Goal: Task Accomplishment & Management: Manage account settings

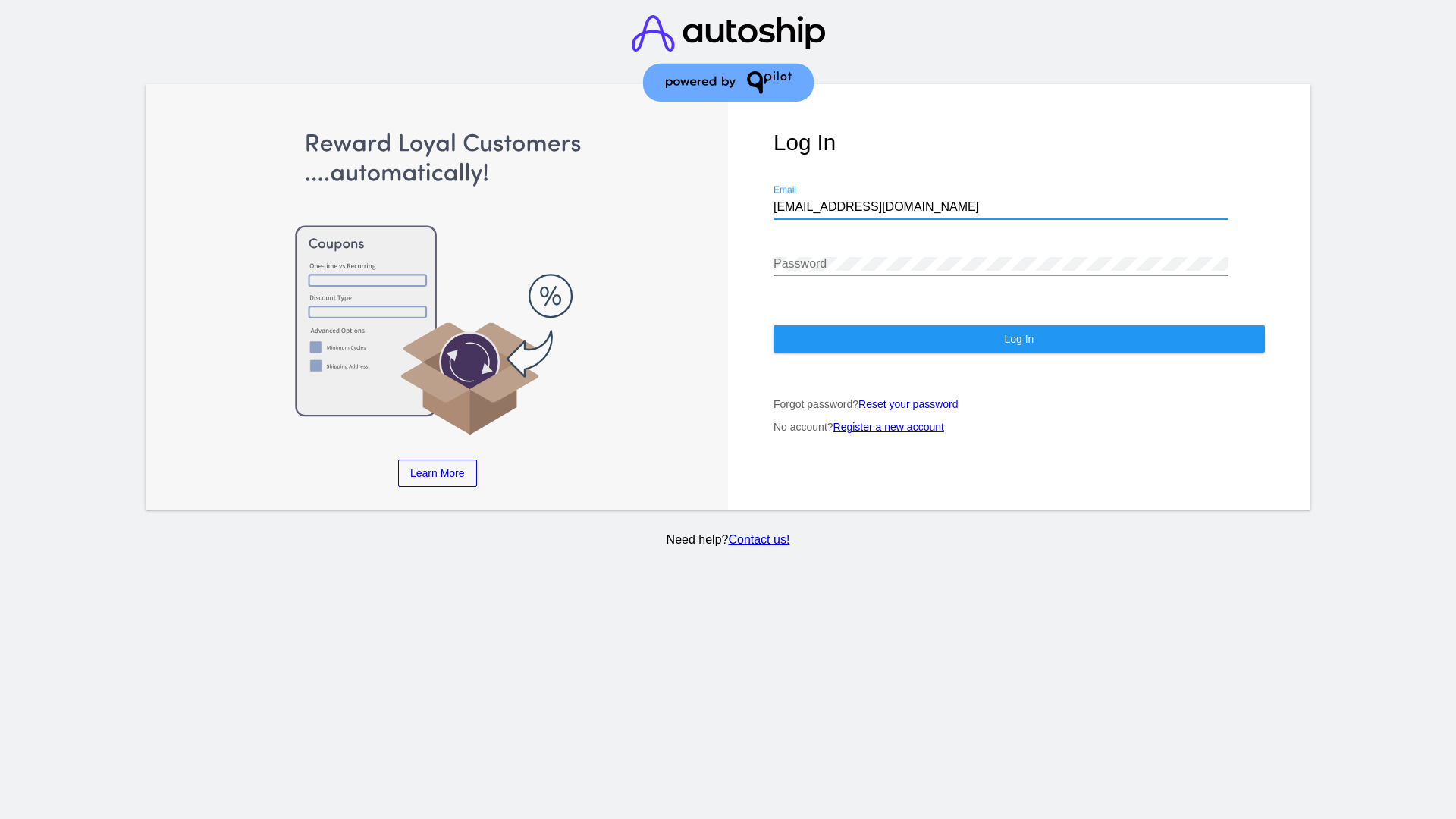
type input "jr@patternsinthecloud.com"
click at [1019, 339] on span "Log In" at bounding box center [1019, 339] width 30 height 12
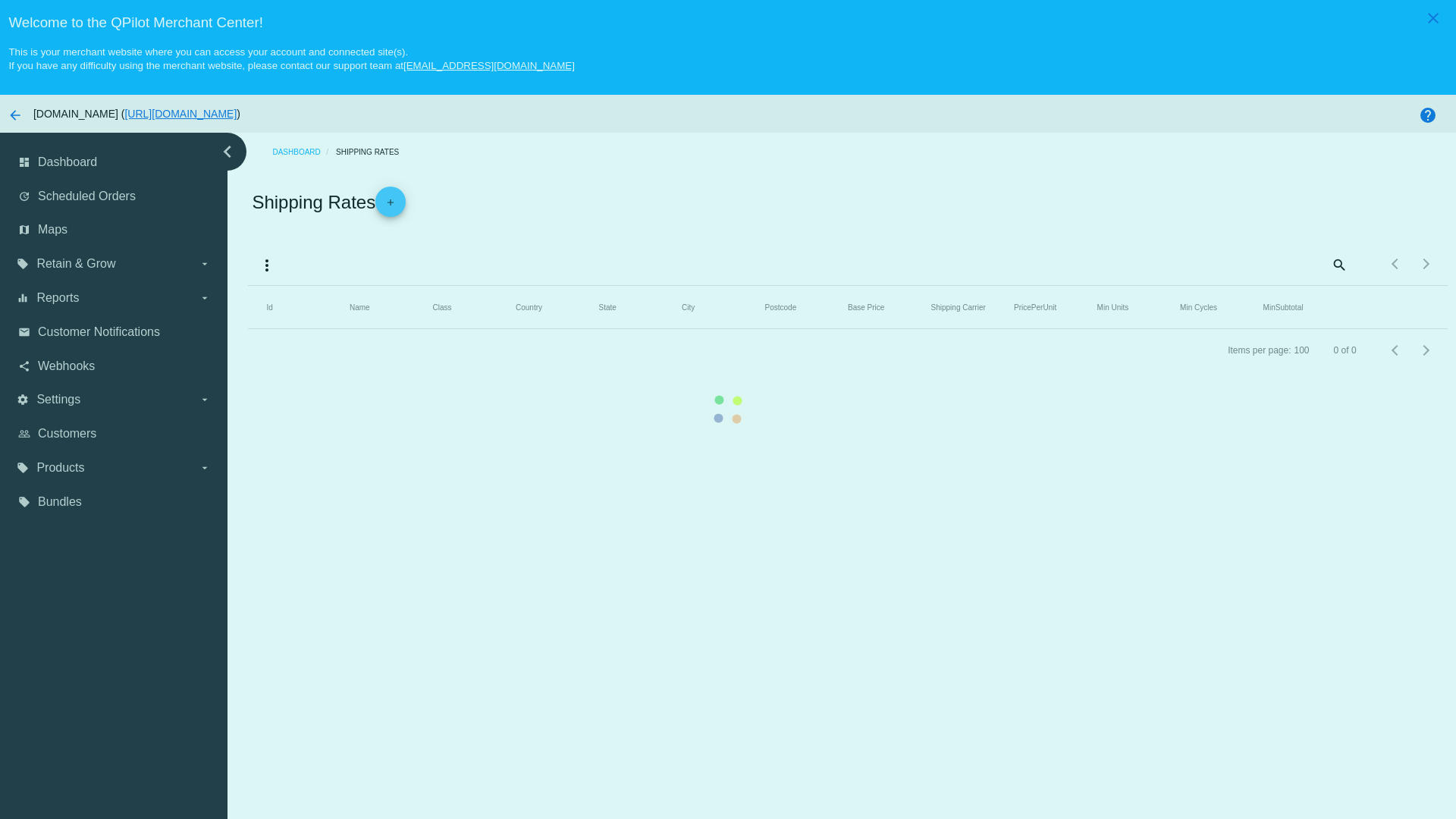
click at [267, 265] on mat-icon "more_vert" at bounding box center [267, 265] width 18 height 18
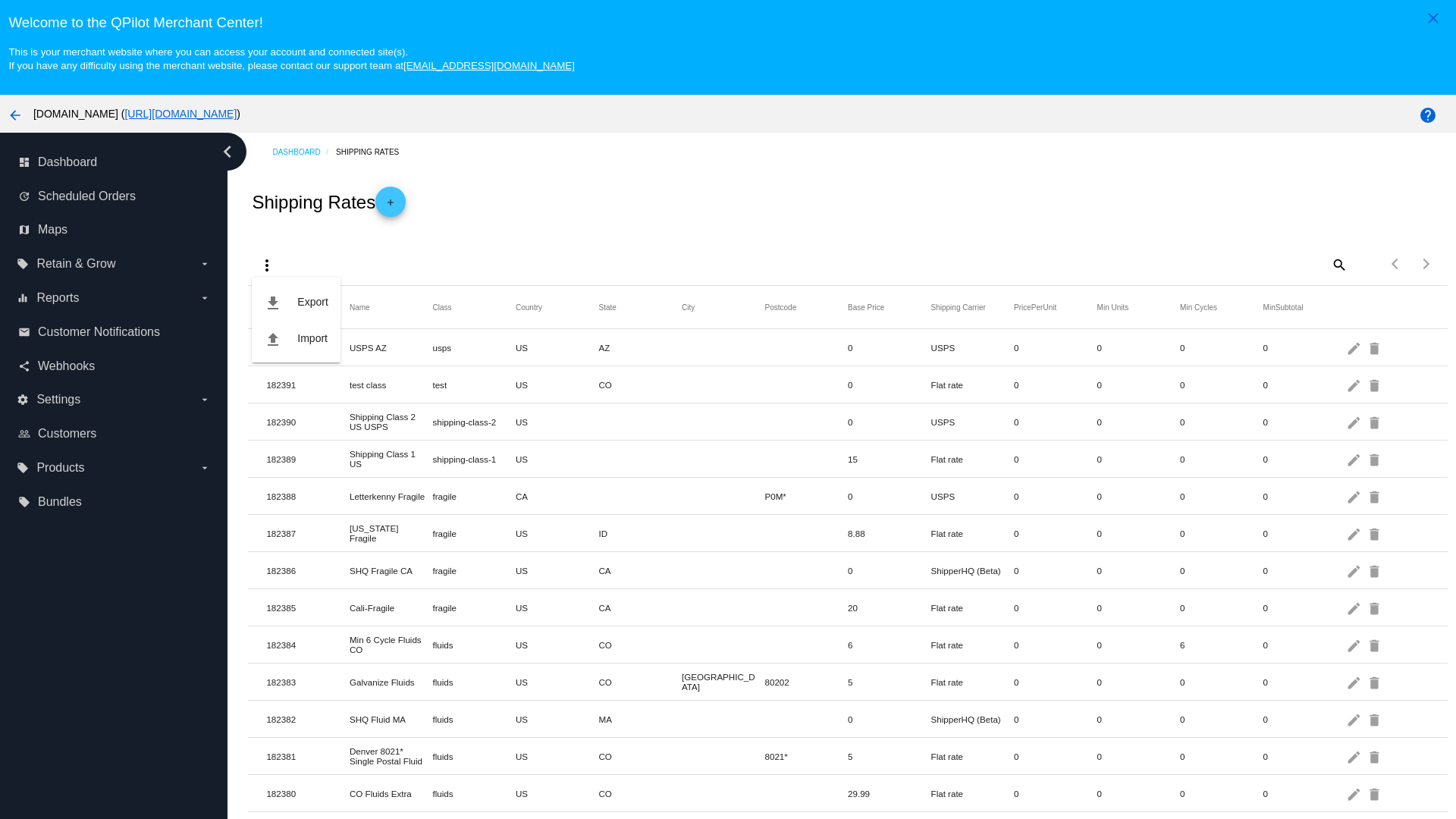
click at [296, 302] on button "file_download Export" at bounding box center [296, 302] width 88 height 36
click at [267, 256] on mat-icon "more_vert" at bounding box center [267, 265] width 18 height 18
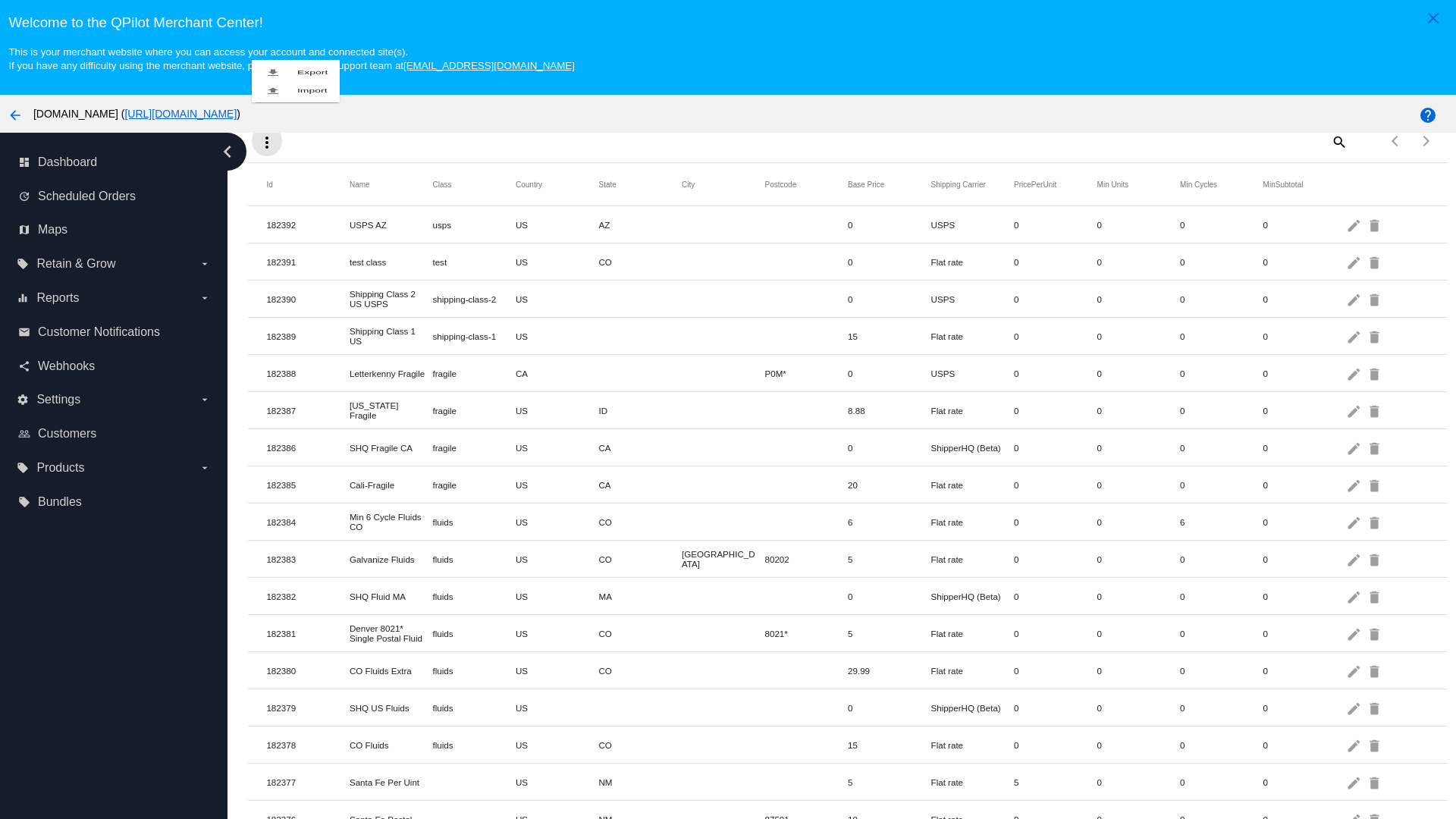
scroll to position [95, 0]
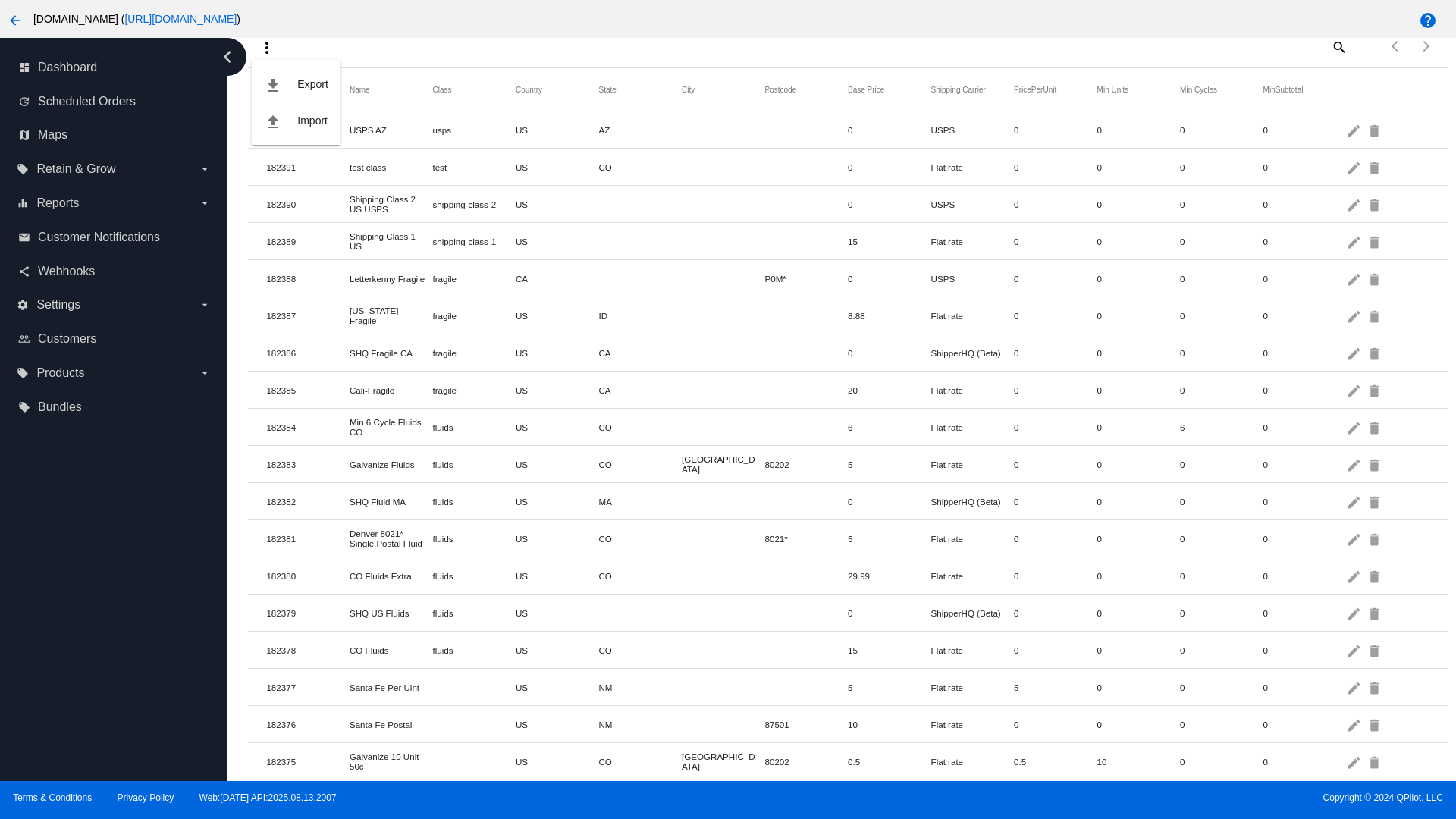
click at [296, 120] on button "file_upload Import" at bounding box center [296, 120] width 88 height 36
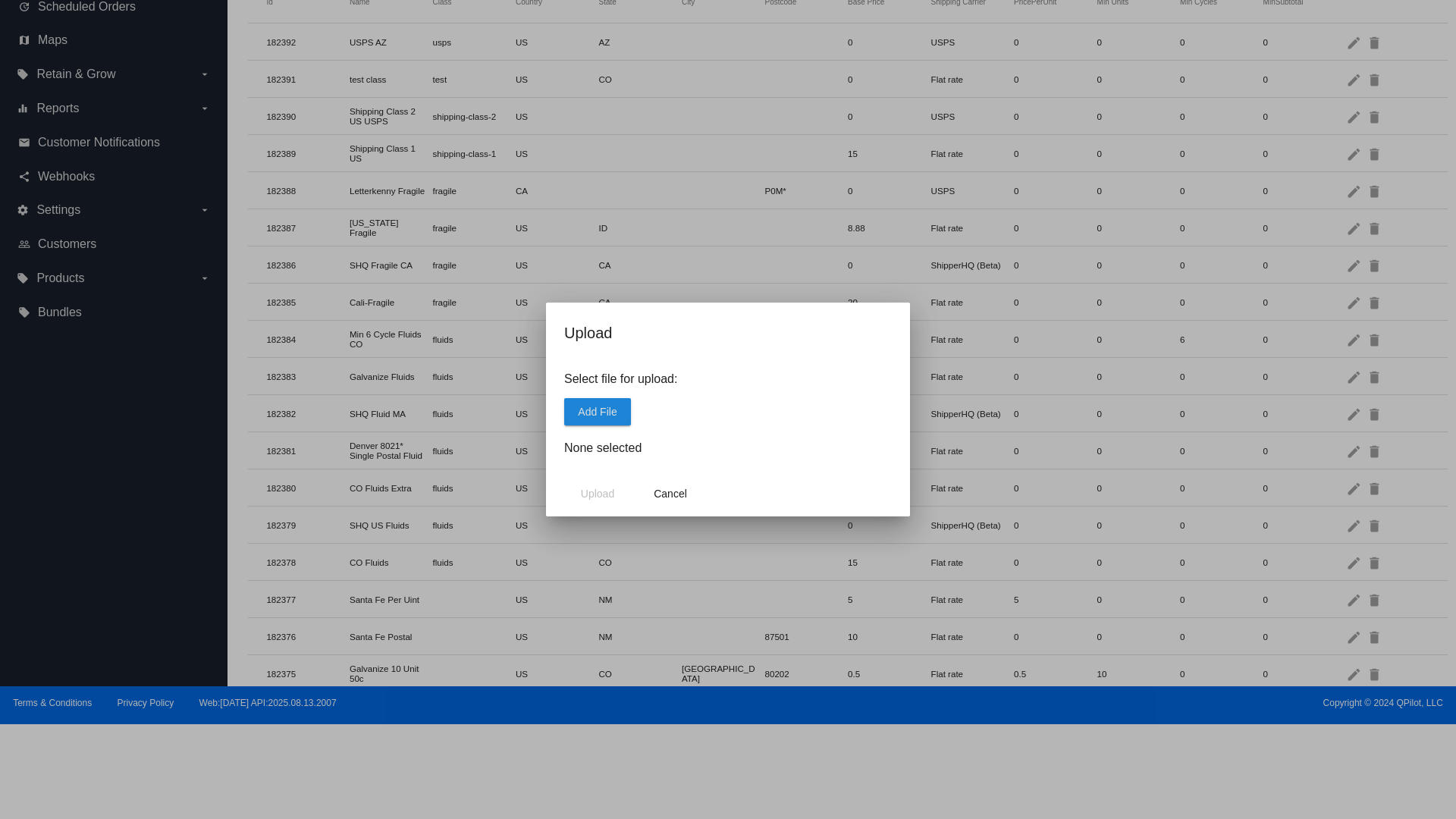
click at [598, 411] on span "Add File" at bounding box center [597, 412] width 38 height 12
click at [598, 494] on span "Upload" at bounding box center [598, 494] width 33 height 12
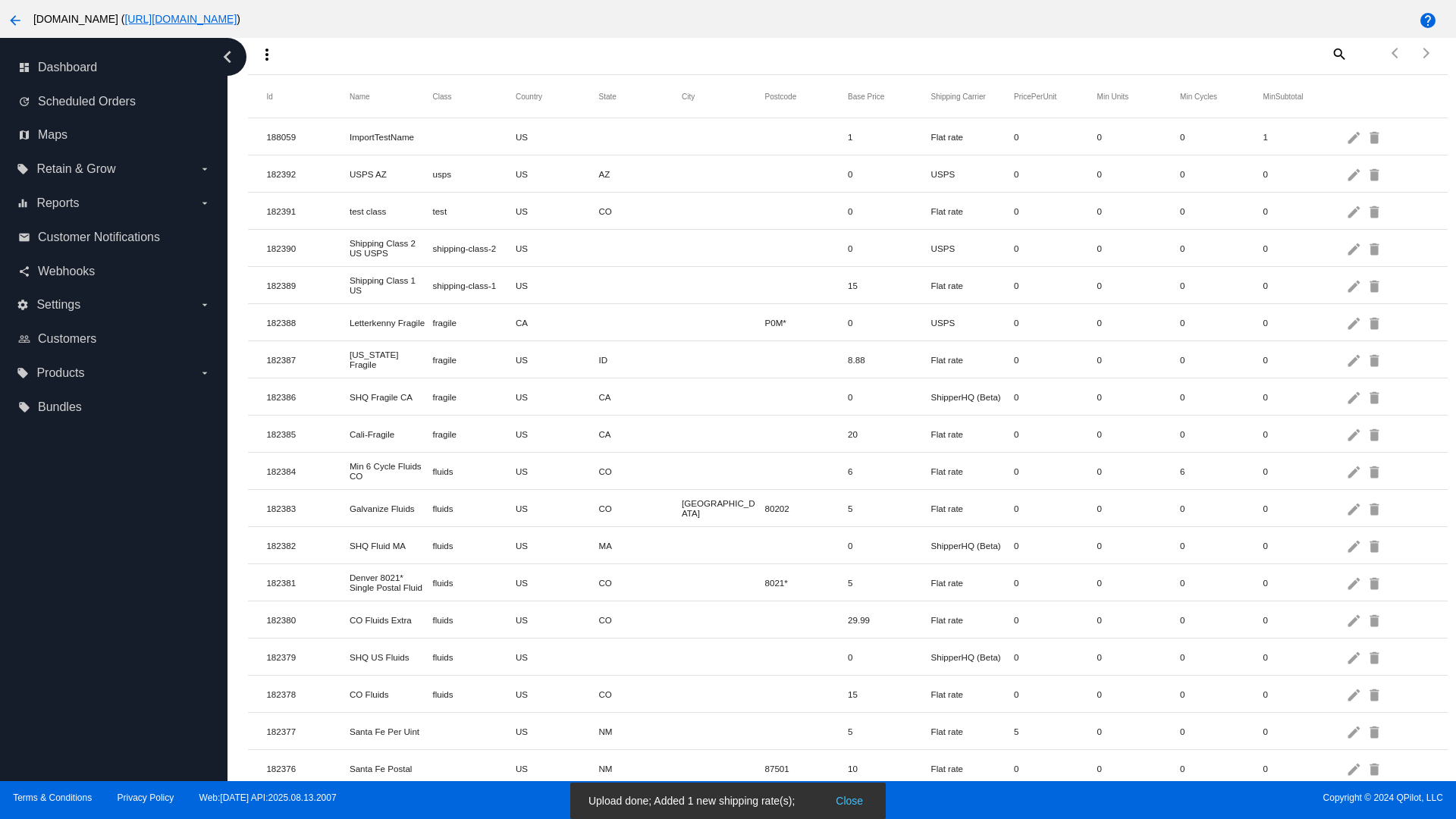
click at [1375, 137] on mat-icon "delete" at bounding box center [1375, 137] width 18 height 24
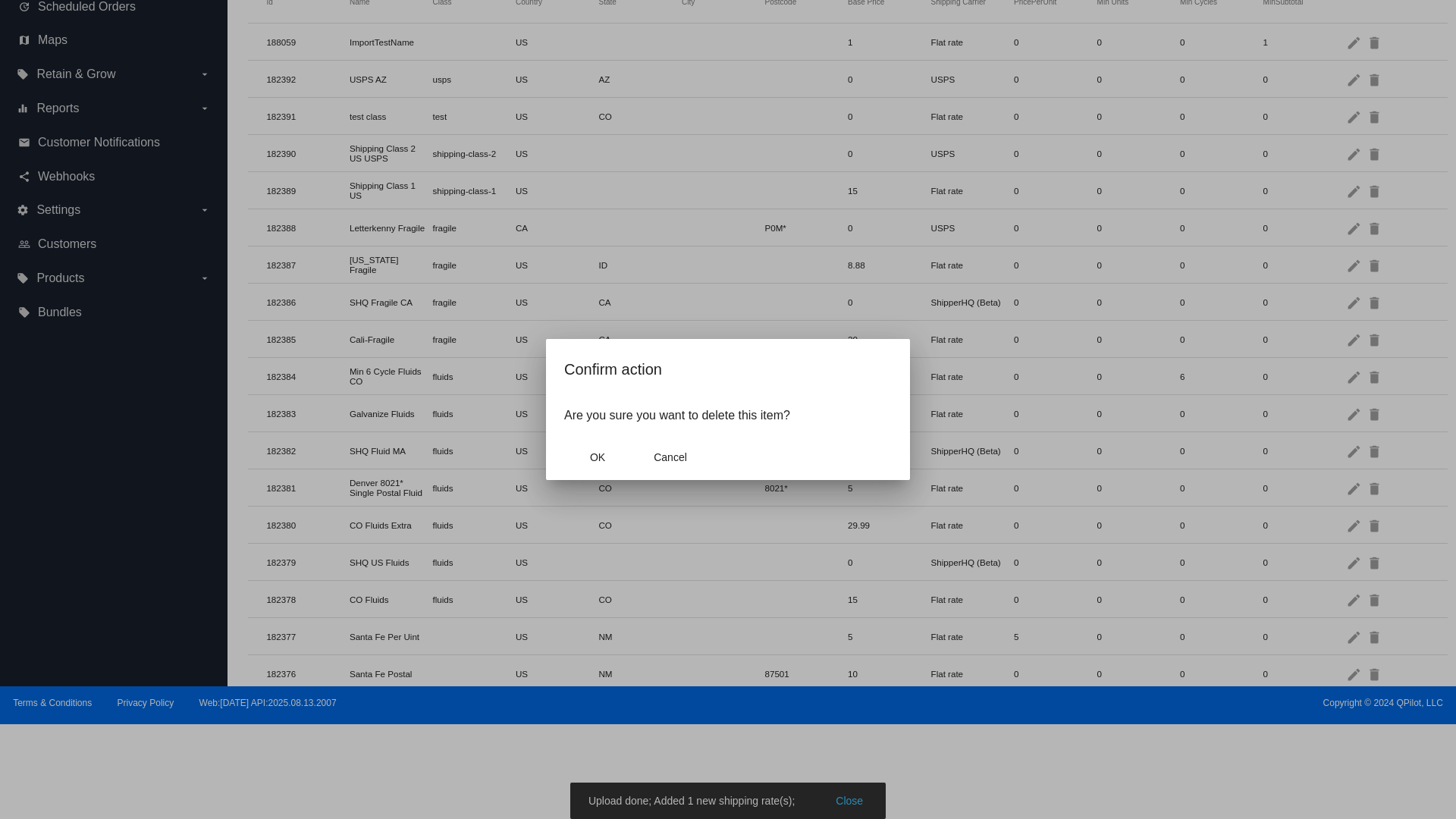
click at [598, 457] on span "OK" at bounding box center [597, 457] width 15 height 12
